Goal: Task Accomplishment & Management: Use online tool/utility

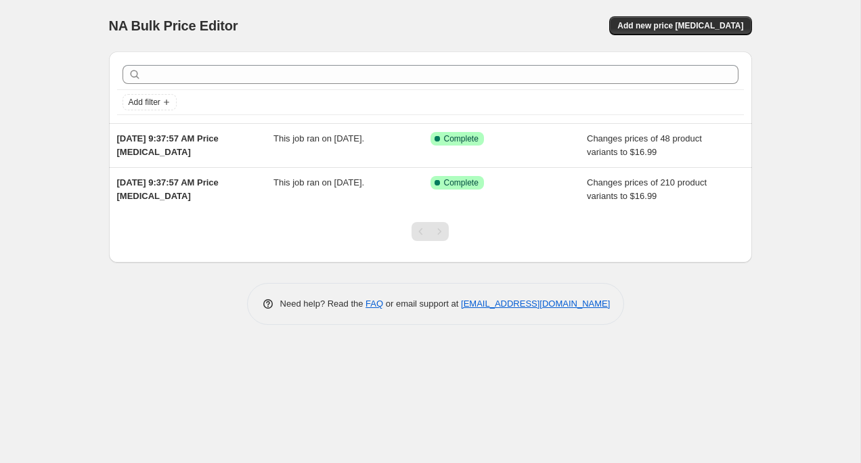
click at [702, 35] on div "NA Bulk Price Editor. This page is ready NA Bulk Price Editor Add new price cha…" at bounding box center [430, 25] width 643 height 51
click at [695, 29] on span "Add new price change job" at bounding box center [681, 25] width 126 height 11
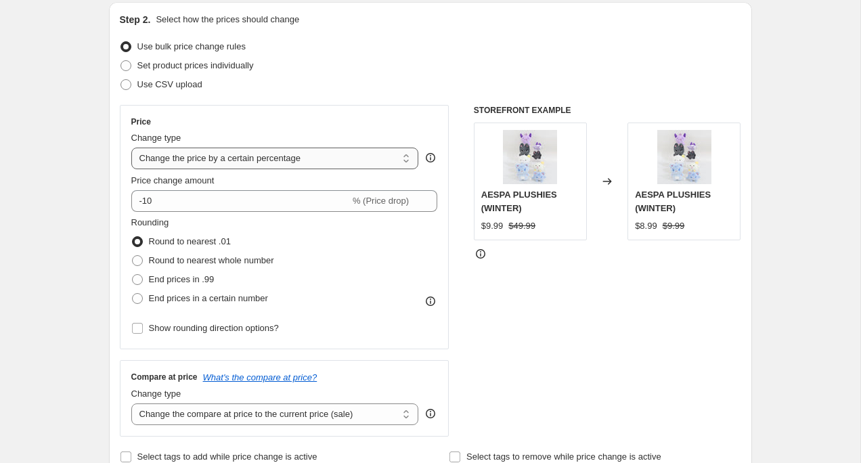
scroll to position [144, 0]
click at [334, 161] on select "Change the price to a certain amount Change the price by a certain amount Chang…" at bounding box center [275, 159] width 288 height 22
select select "to"
type input "80.00"
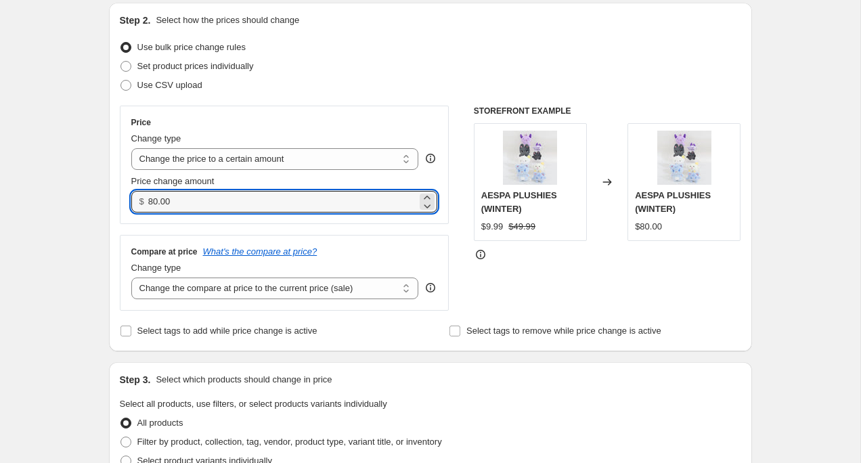
drag, startPoint x: 211, startPoint y: 200, endPoint x: 98, endPoint y: 194, distance: 112.6
click at [98, 194] on div "Step 1. Optionally give your price change job a title (eg "March 30% off sale o…" at bounding box center [425, 449] width 654 height 1104
type input "0"
type input "9"
type input "9.99"
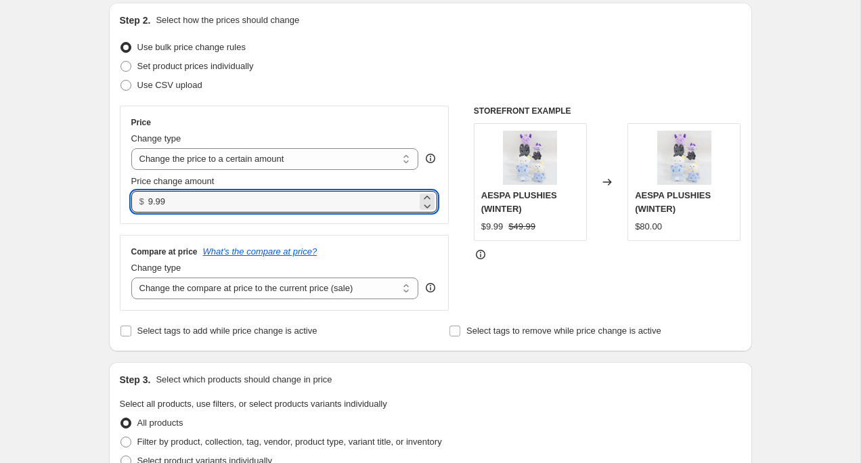
click at [66, 195] on div "Create new price change job. This page is ready Create new price change job Dra…" at bounding box center [430, 470] width 861 height 1228
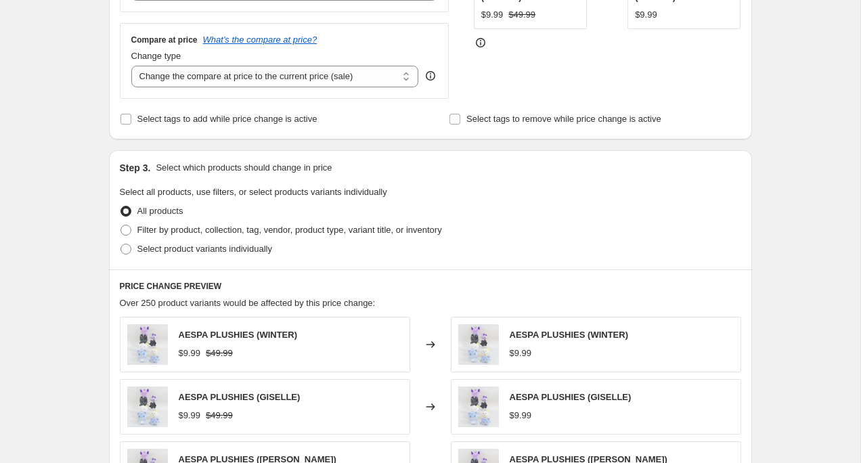
scroll to position [372, 0]
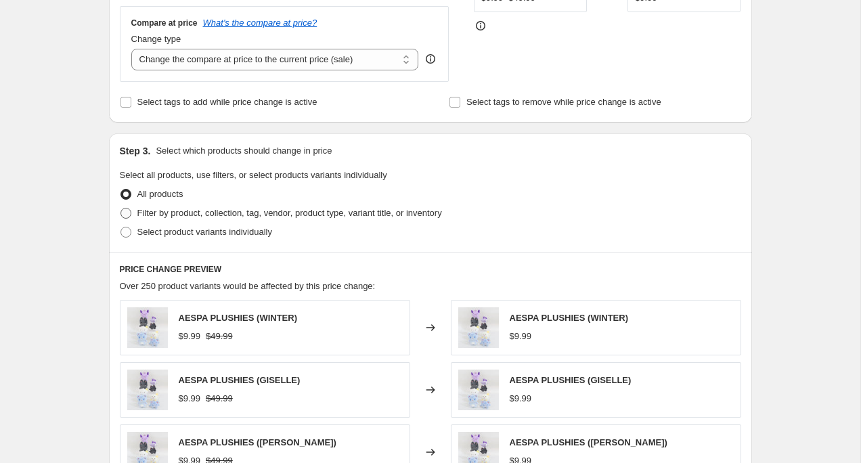
click at [167, 216] on span "Filter by product, collection, tag, vendor, product type, variant title, or inv…" at bounding box center [289, 213] width 305 height 10
click at [121, 209] on input "Filter by product, collection, tag, vendor, product type, variant title, or inv…" at bounding box center [121, 208] width 1 height 1
radio input "true"
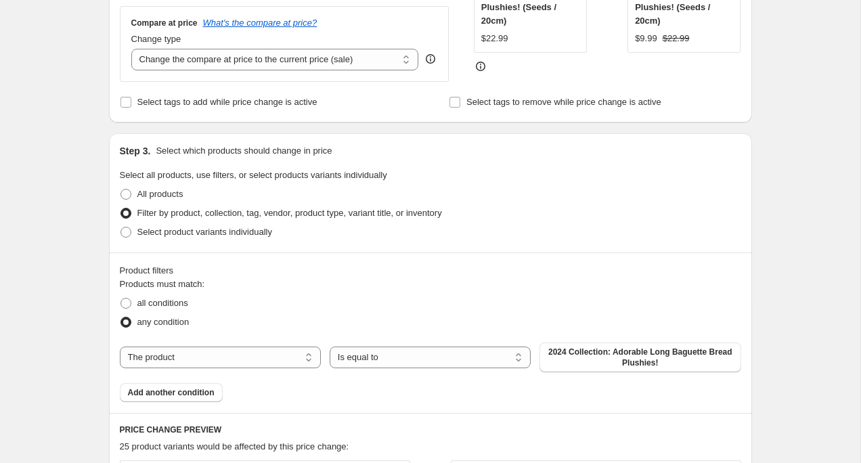
scroll to position [383, 0]
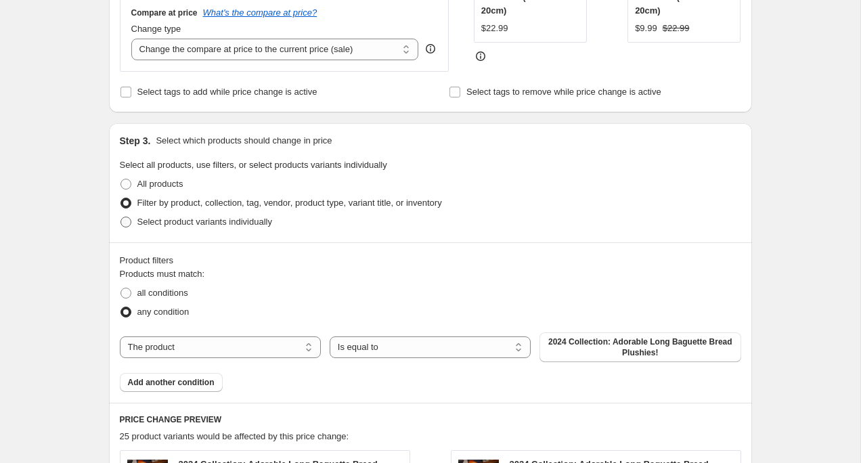
click at [178, 225] on span "Select product variants individually" at bounding box center [204, 222] width 135 height 10
click at [121, 217] on input "Select product variants individually" at bounding box center [121, 217] width 1 height 1
radio input "true"
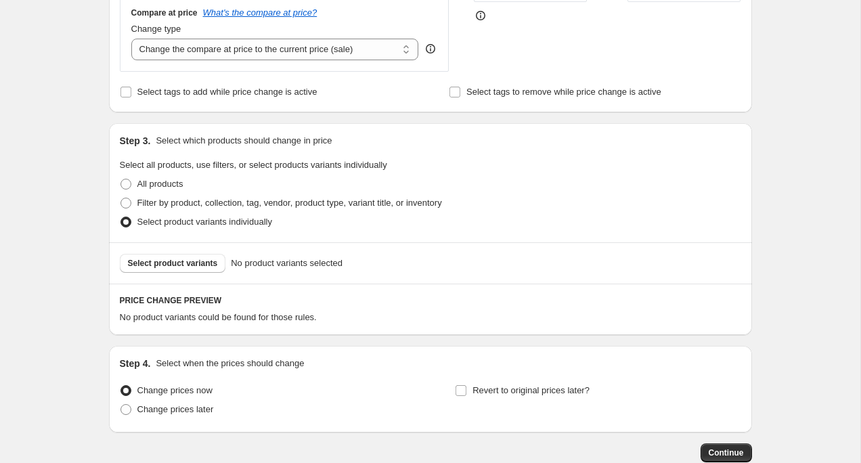
scroll to position [402, 0]
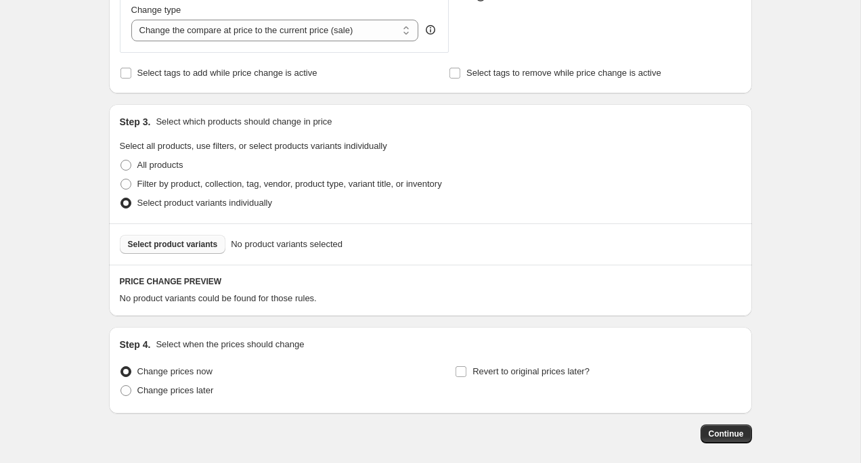
click at [160, 242] on span "Select product variants" at bounding box center [173, 244] width 90 height 11
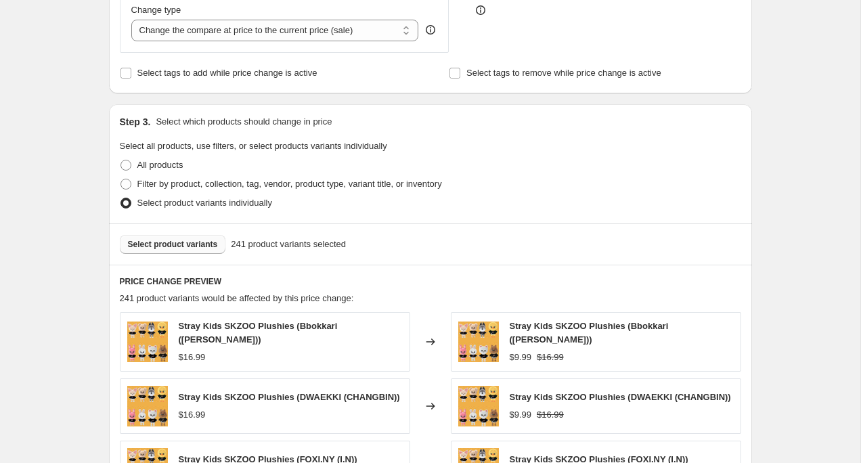
click at [160, 245] on span "Select product variants" at bounding box center [173, 244] width 90 height 11
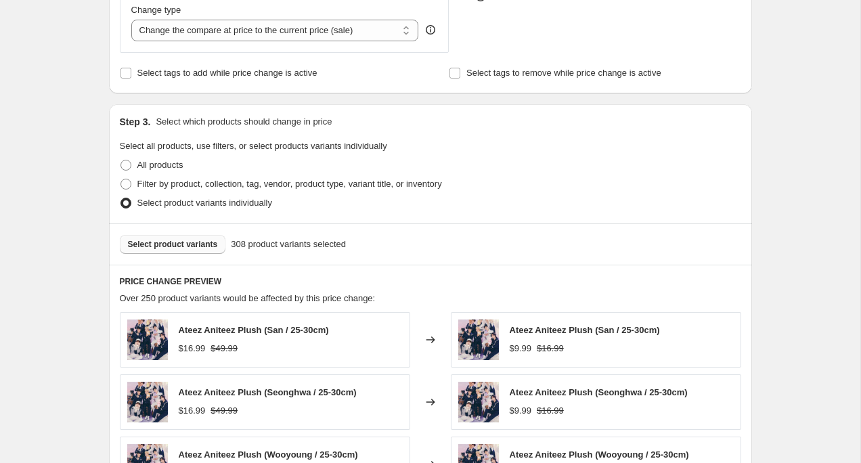
click at [194, 246] on span "Select product variants" at bounding box center [173, 244] width 90 height 11
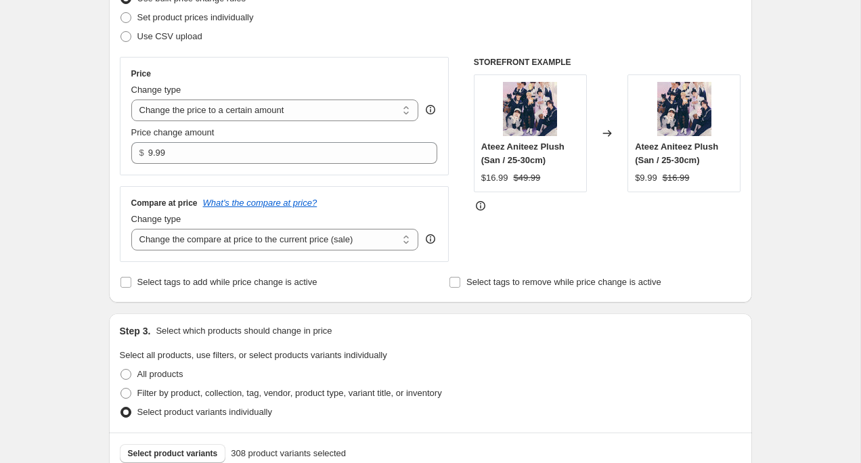
scroll to position [194, 0]
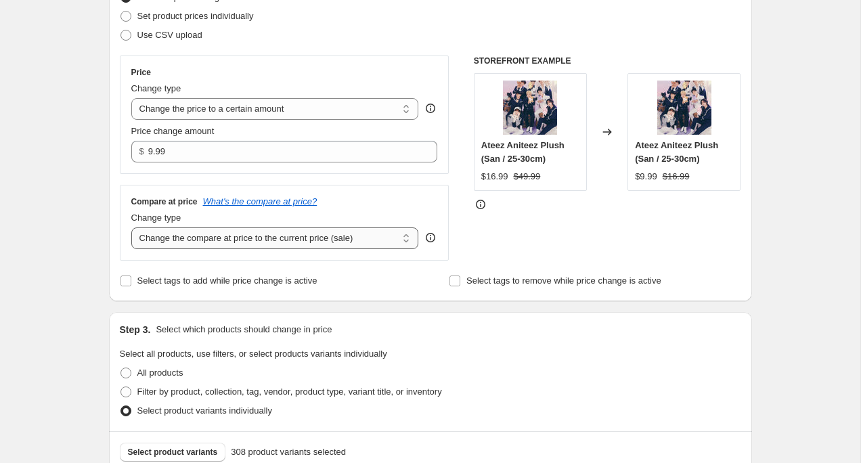
click at [379, 239] on select "Change the compare at price to the current price (sale) Change the compare at p…" at bounding box center [275, 239] width 288 height 22
click at [378, 236] on select "Change the compare at price to the current price (sale) Change the compare at p…" at bounding box center [275, 239] width 288 height 22
select select "to"
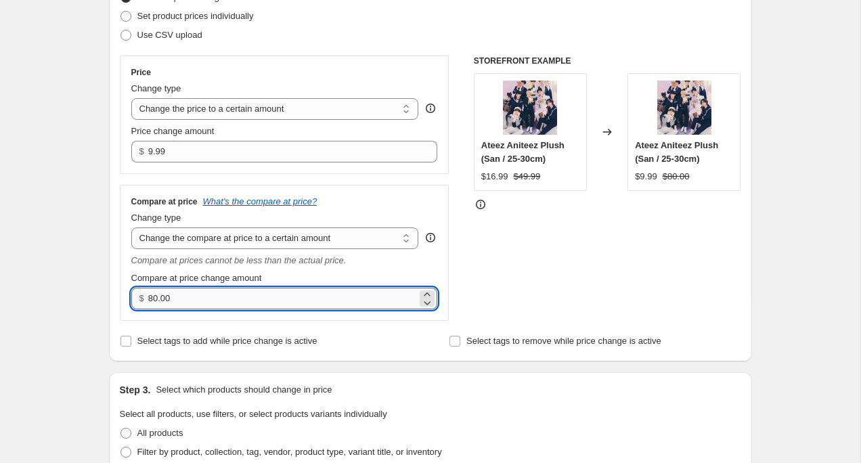
click at [249, 299] on input "80.00" at bounding box center [282, 299] width 269 height 22
drag, startPoint x: 255, startPoint y: 298, endPoint x: 44, endPoint y: 285, distance: 211.0
type input "19"
type input "19.99"
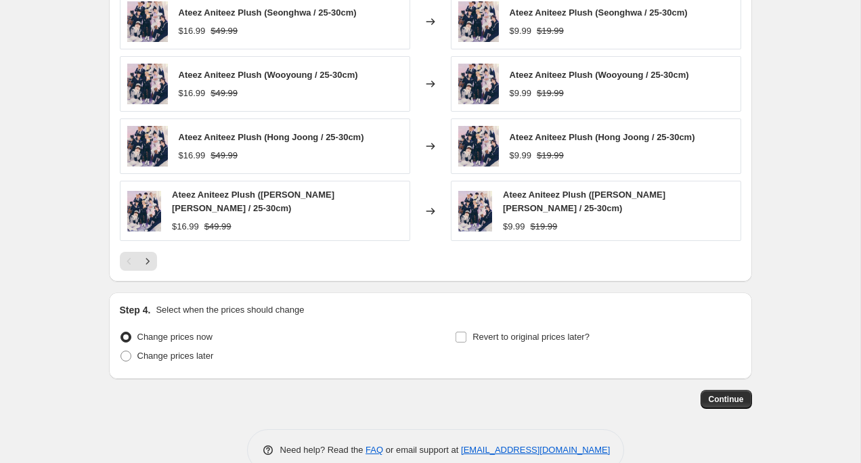
scroll to position [865, 0]
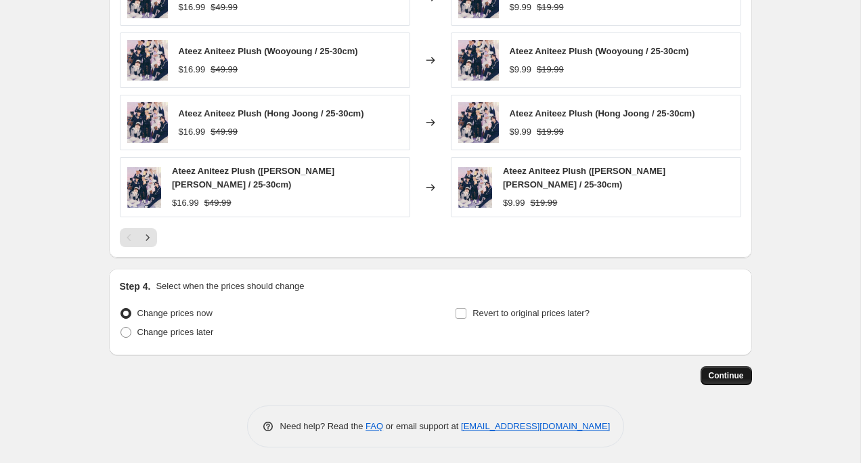
click at [723, 370] on span "Continue" at bounding box center [726, 375] width 35 height 11
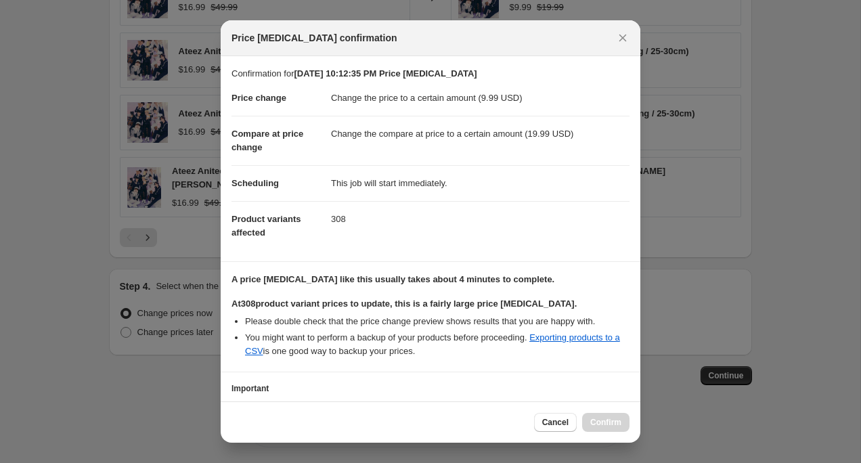
scroll to position [98, 0]
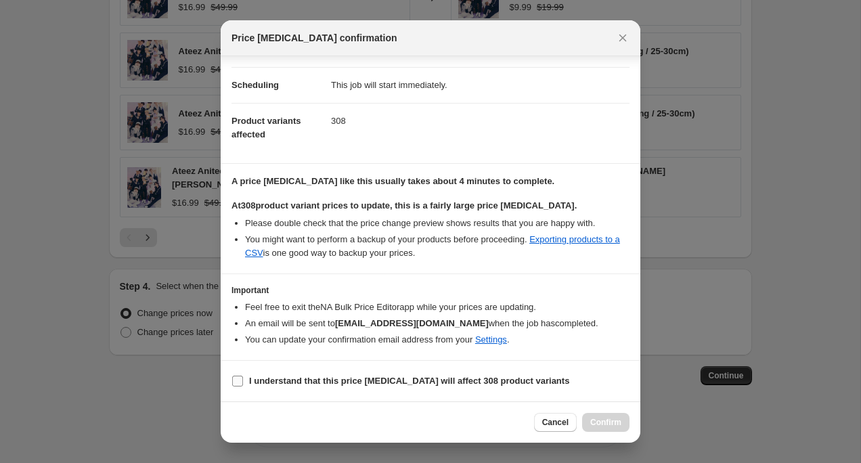
click at [330, 372] on label "I understand that this price change job will affect 308 product variants" at bounding box center [401, 381] width 338 height 19
click at [243, 376] on input "I understand that this price change job will affect 308 product variants" at bounding box center [237, 381] width 11 height 11
checkbox input "true"
click at [599, 420] on span "Confirm" at bounding box center [606, 422] width 31 height 11
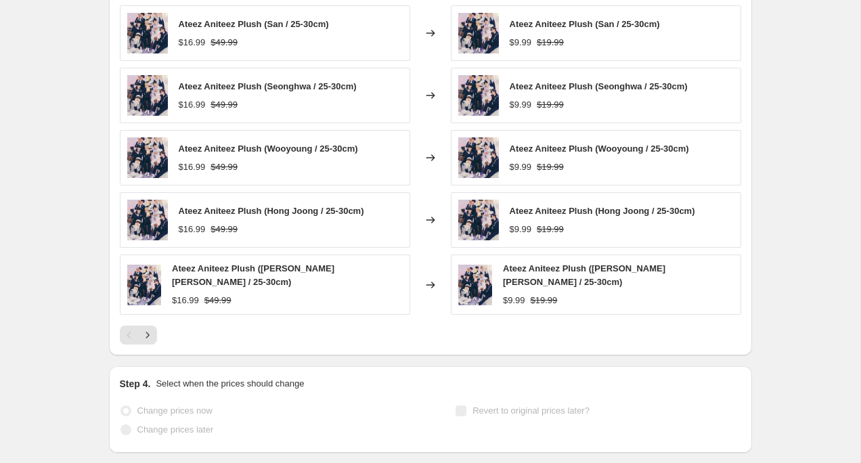
scroll to position [901, 0]
